Goal: Check status: Check status

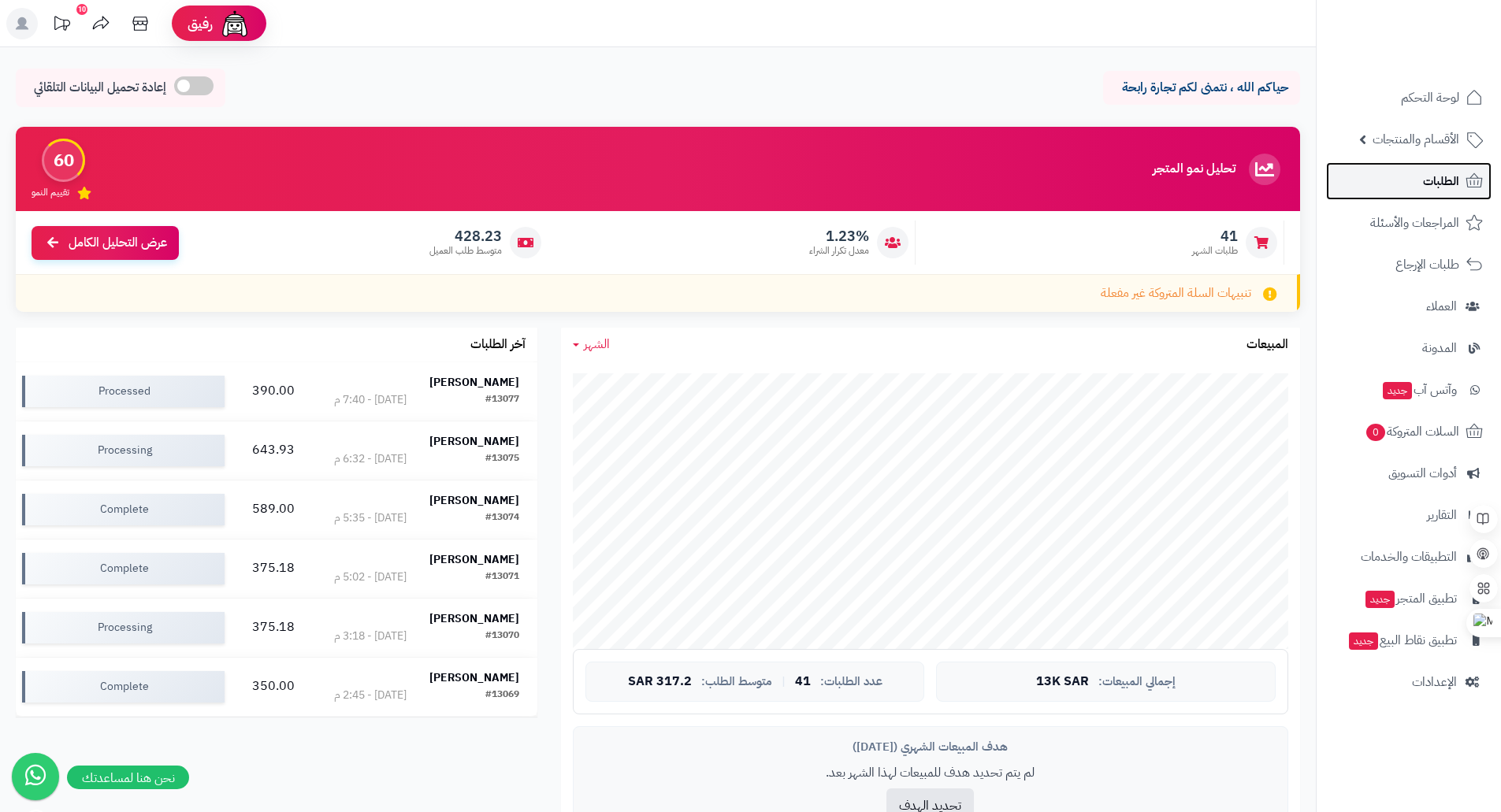
click at [1440, 187] on span "الطلبات" at bounding box center [1441, 181] width 36 height 22
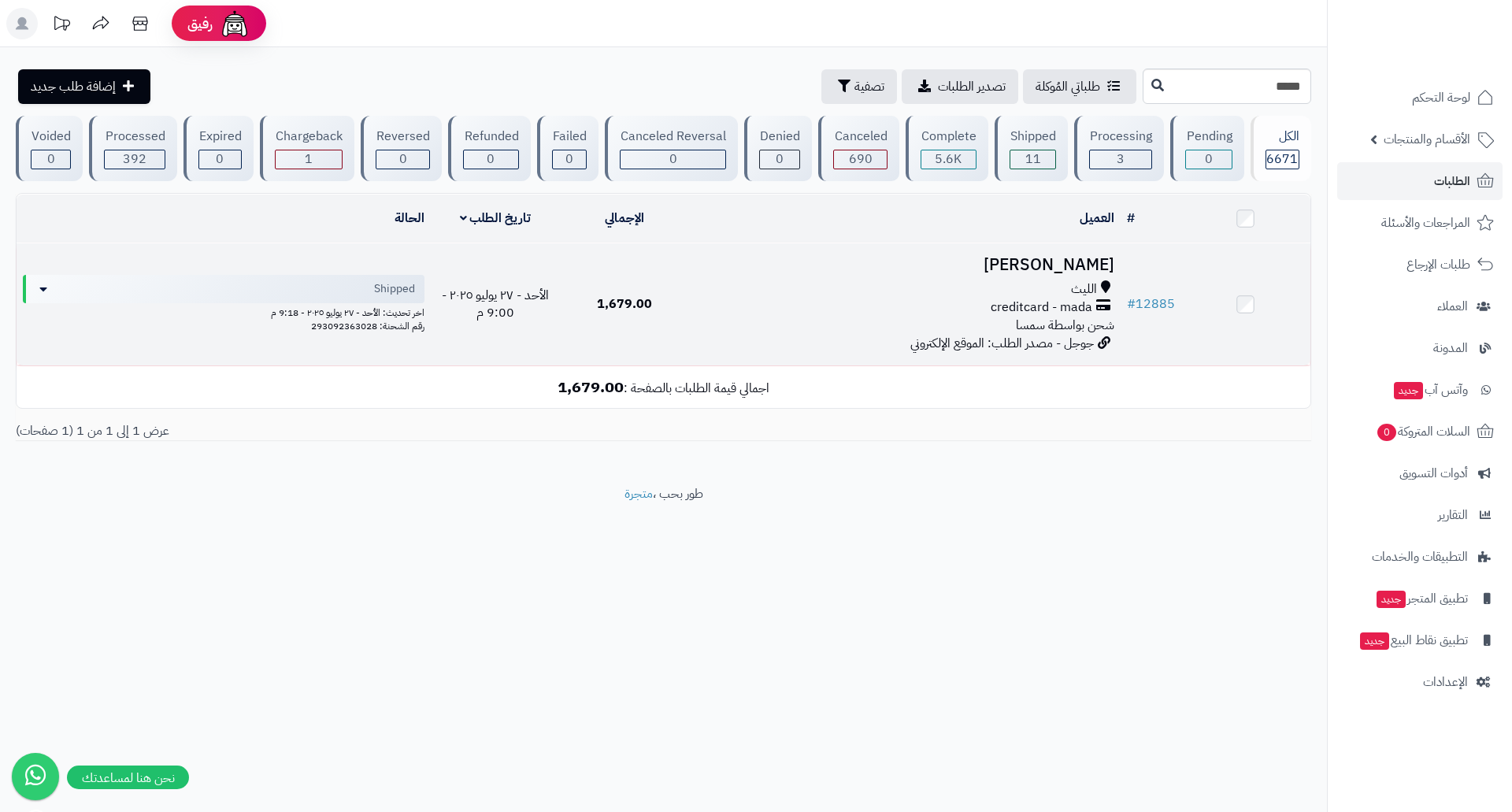
click at [1038, 271] on h3 "حسن محمد" at bounding box center [905, 265] width 418 height 18
